Goal: Transaction & Acquisition: Subscribe to service/newsletter

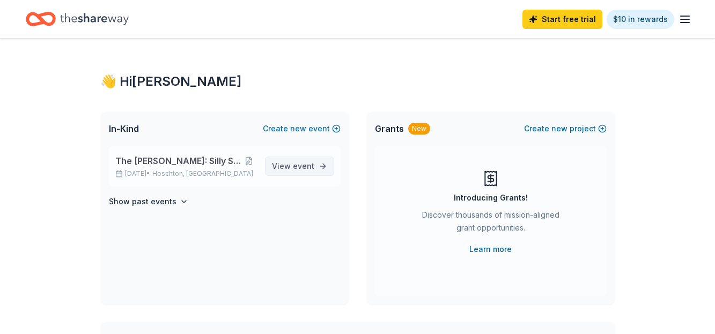
click at [308, 166] on span "event" at bounding box center [303, 165] width 21 height 9
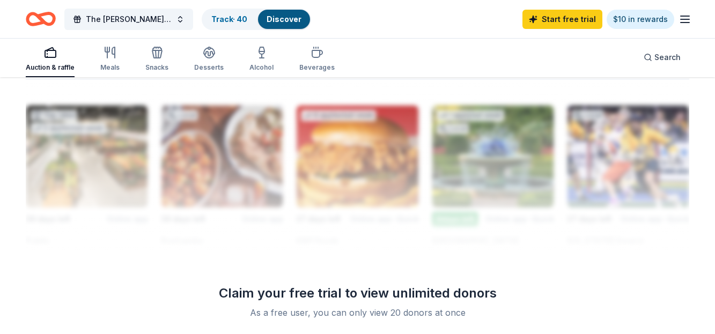
scroll to position [839, 0]
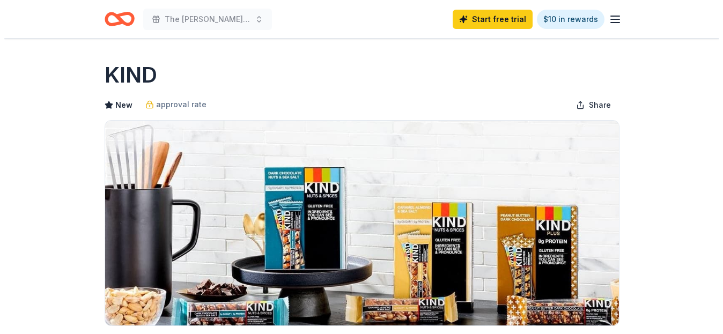
scroll to position [159, 0]
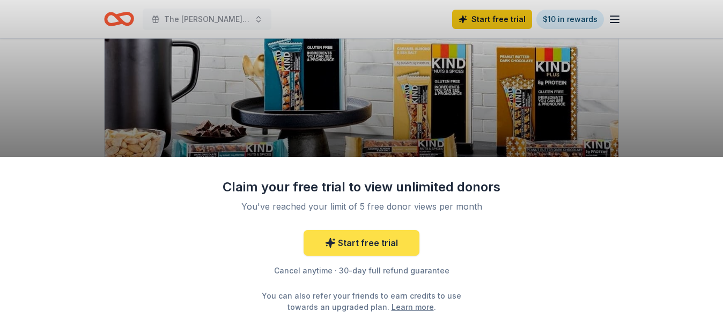
click at [367, 246] on link "Start free trial" at bounding box center [361, 243] width 116 height 26
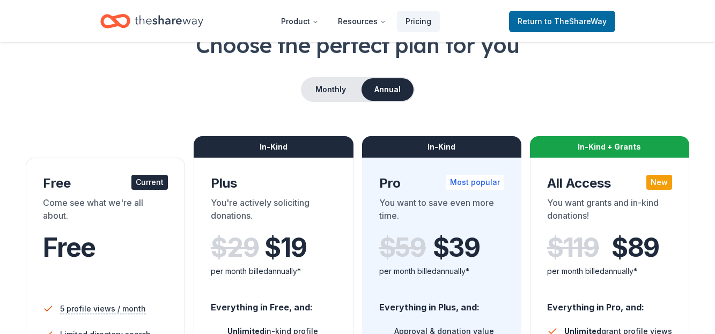
scroll to position [72, 0]
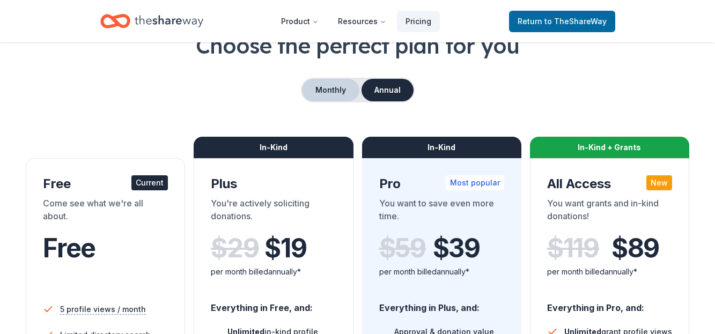
click at [341, 82] on button "Monthly" at bounding box center [330, 90] width 57 height 23
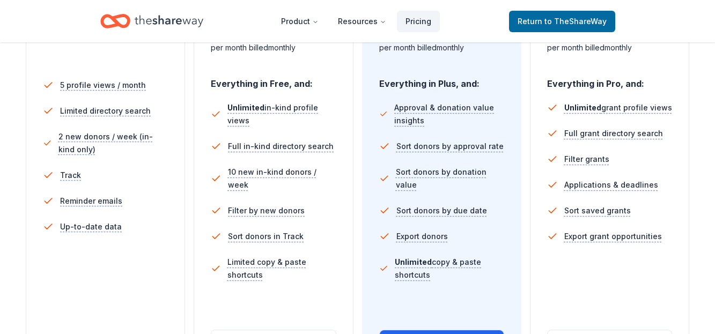
scroll to position [388, 0]
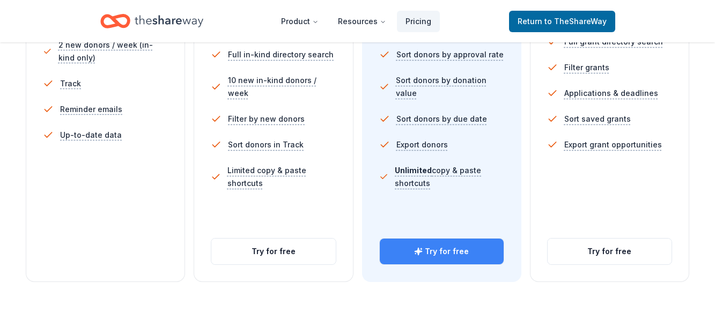
click at [439, 248] on button "Try for free" at bounding box center [442, 252] width 124 height 26
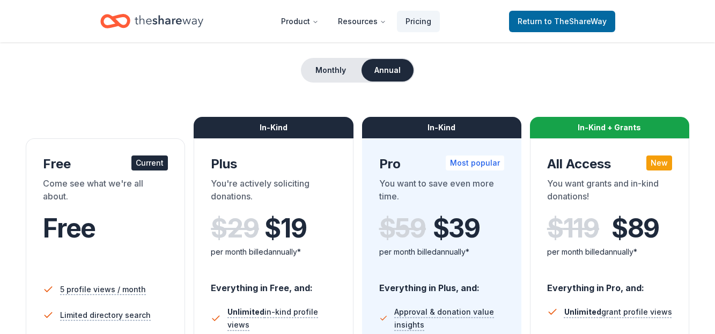
scroll to position [91, 0]
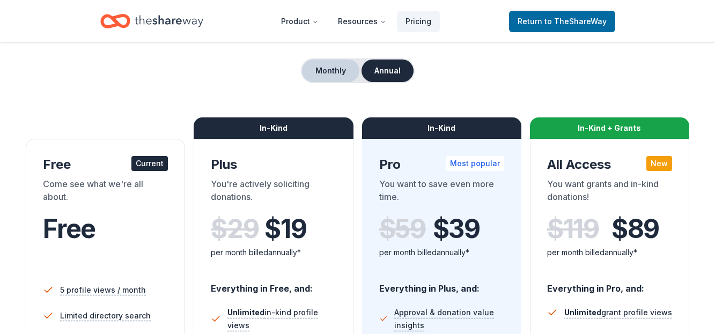
click at [342, 71] on button "Monthly" at bounding box center [330, 71] width 57 height 23
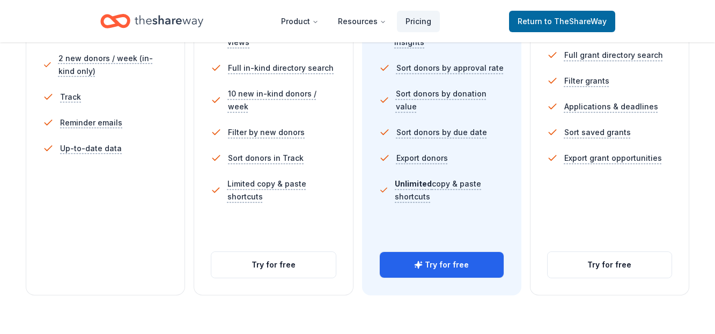
scroll to position [375, 0]
